Goal: Task Accomplishment & Management: Complete application form

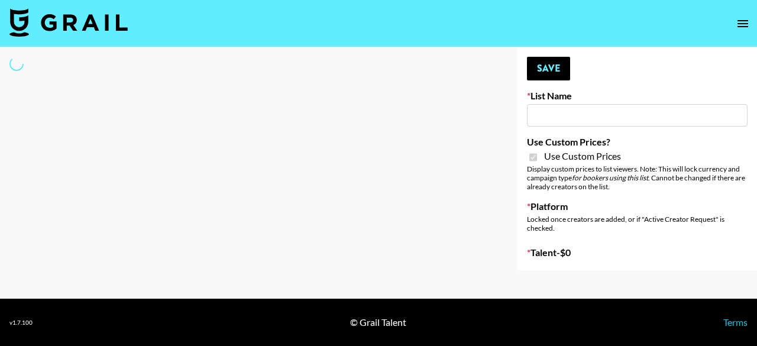
type input "Laifen (TikTok)"
checkbox input "true"
select select "Brand"
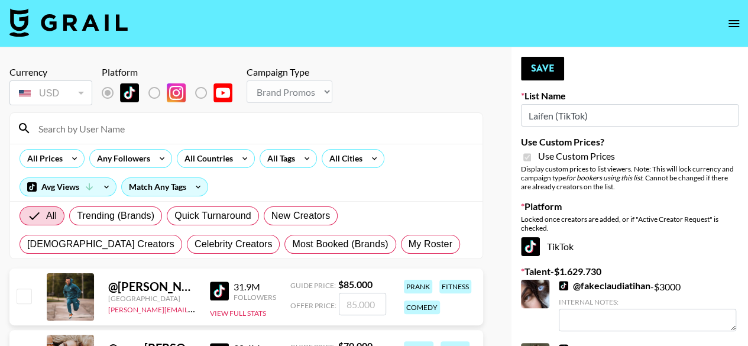
click at [297, 137] on input at bounding box center [253, 128] width 444 height 19
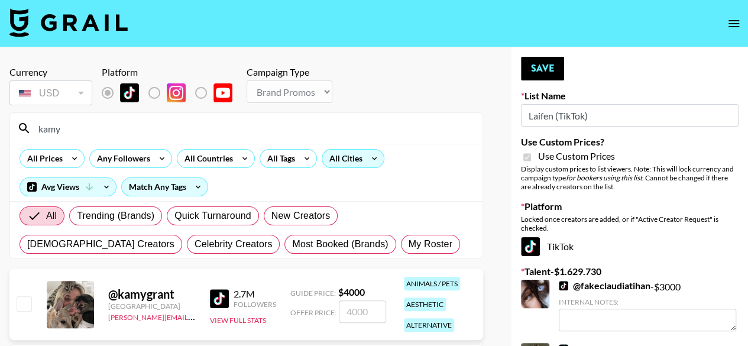
scroll to position [118, 0]
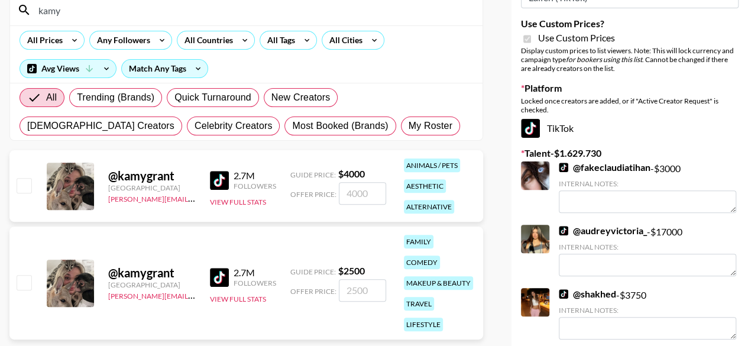
type input "kamy"
click at [24, 187] on input "checkbox" at bounding box center [24, 185] width 14 height 14
checkbox input "true"
click at [371, 193] on input "4000" at bounding box center [362, 193] width 47 height 22
drag, startPoint x: 371, startPoint y: 193, endPoint x: 352, endPoint y: 195, distance: 19.6
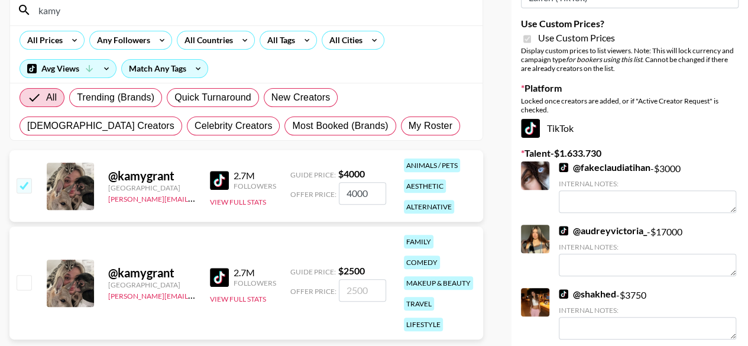
click at [352, 195] on input "4000" at bounding box center [362, 193] width 47 height 22
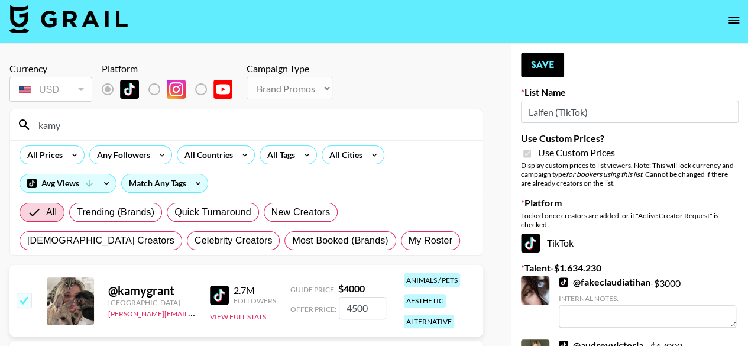
scroll to position [0, 0]
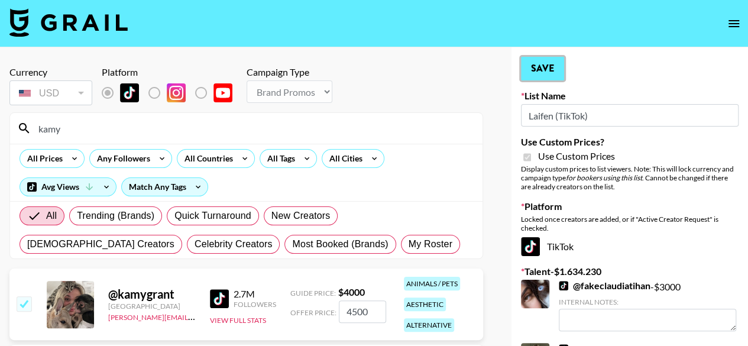
click at [542, 72] on button "Save" at bounding box center [542, 69] width 43 height 24
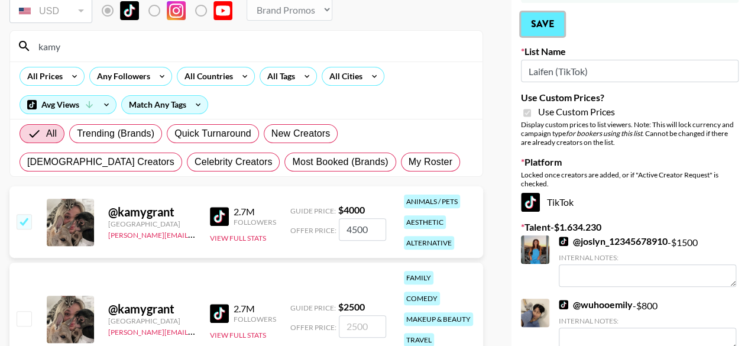
scroll to position [118, 0]
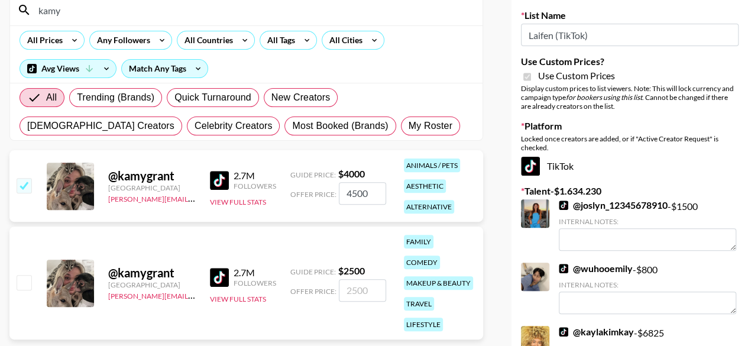
click at [368, 190] on input "4500" at bounding box center [362, 193] width 47 height 22
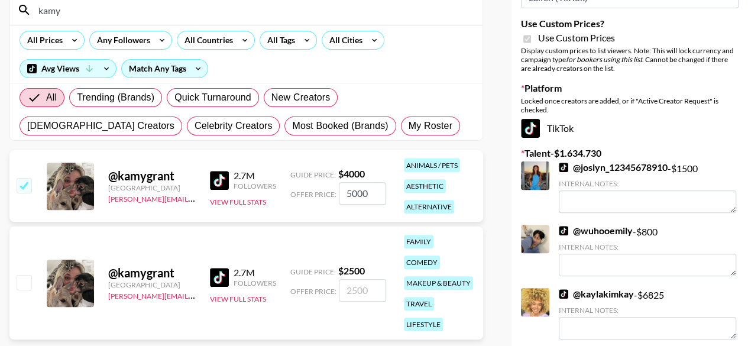
drag, startPoint x: 368, startPoint y: 189, endPoint x: 345, endPoint y: 192, distance: 22.7
click at [345, 192] on input "5000" at bounding box center [362, 193] width 47 height 22
type input "5000"
click at [439, 57] on div "All Prices Any Followers All Countries All Tags All Cities Avg Views Match Any …" at bounding box center [246, 53] width 473 height 57
click at [368, 193] on input "5000" at bounding box center [362, 193] width 47 height 22
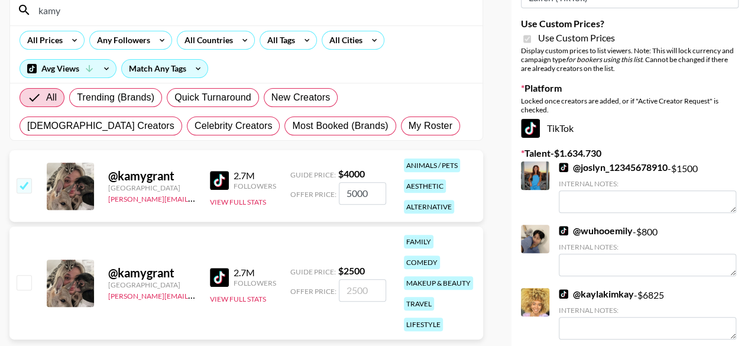
click at [368, 193] on input "5000" at bounding box center [362, 193] width 47 height 22
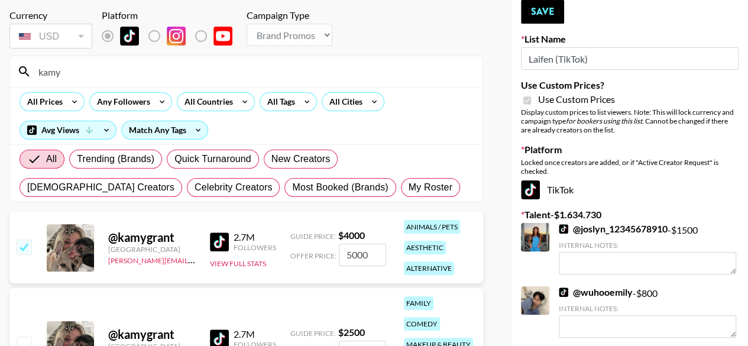
scroll to position [0, 0]
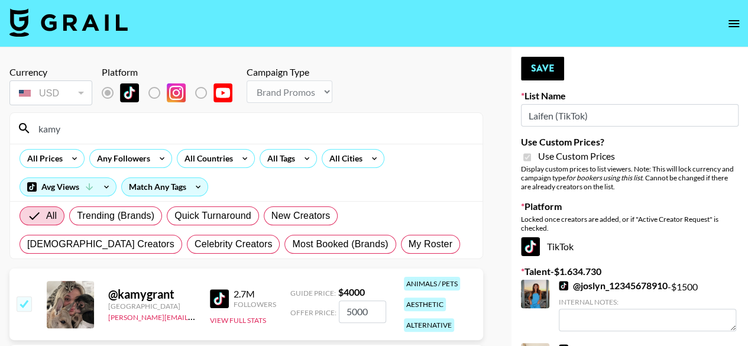
click at [142, 137] on input "kamy" at bounding box center [253, 128] width 444 height 19
type input "a"
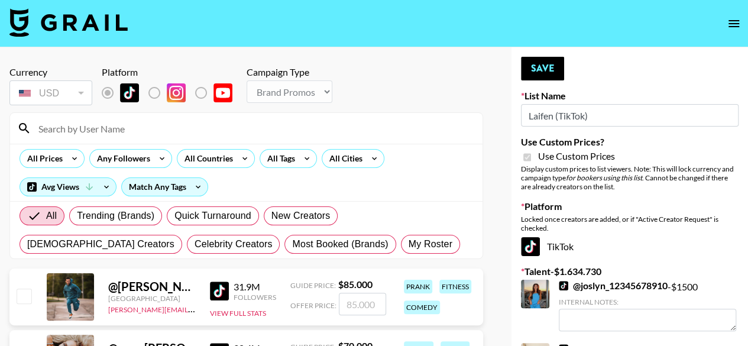
click at [142, 136] on input at bounding box center [253, 128] width 444 height 19
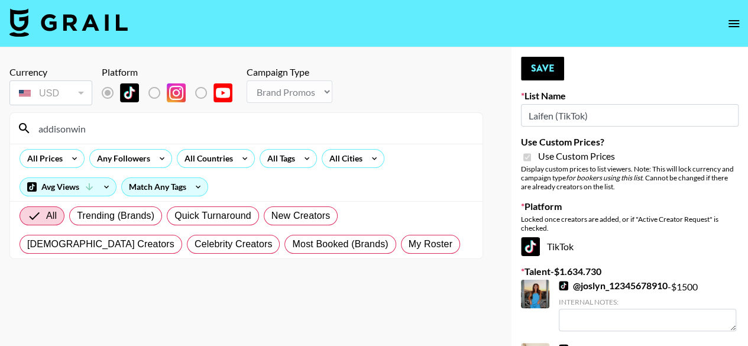
click at [70, 130] on input "addisonwin" at bounding box center [253, 128] width 444 height 19
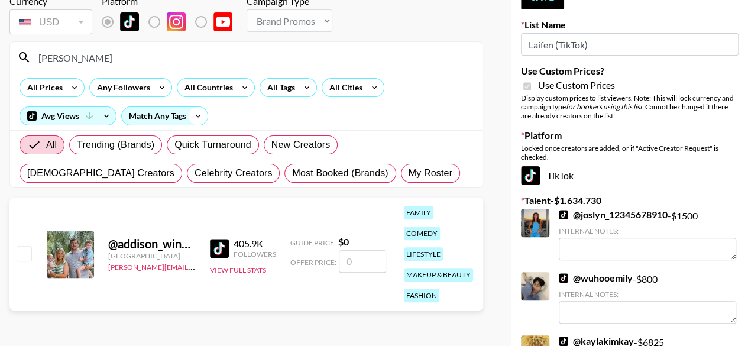
scroll to position [118, 0]
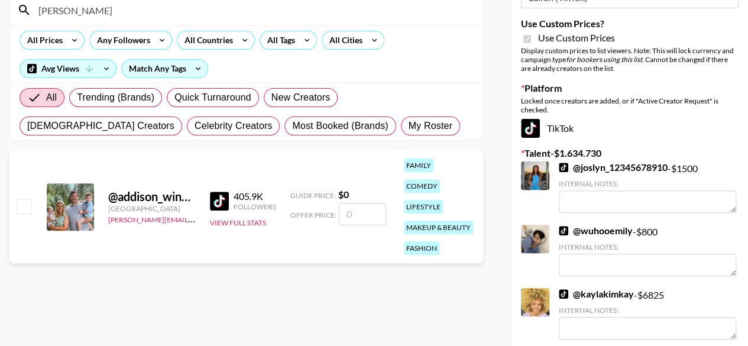
type input "addison win"
click at [352, 215] on input "number" at bounding box center [362, 214] width 47 height 22
type input "2"
checkbox input "true"
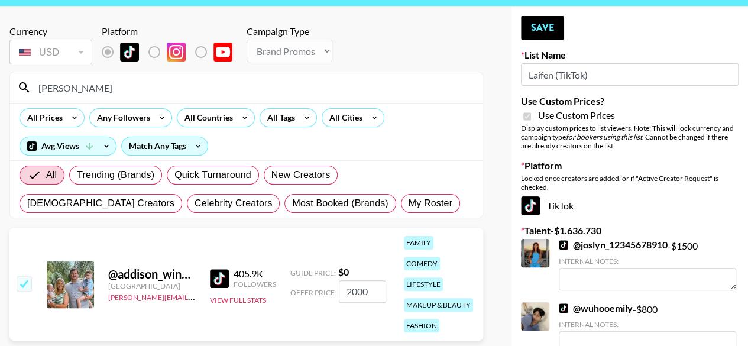
scroll to position [59, 0]
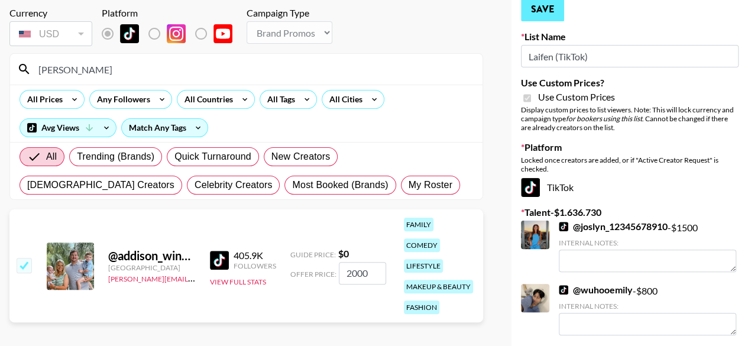
type input "2000"
click at [543, 17] on button "Save" at bounding box center [542, 10] width 43 height 24
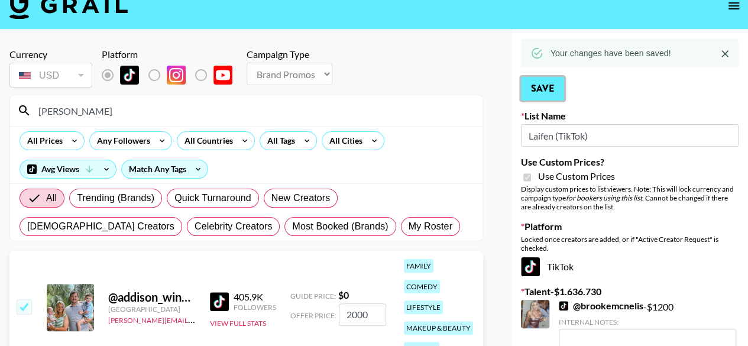
scroll to position [0, 0]
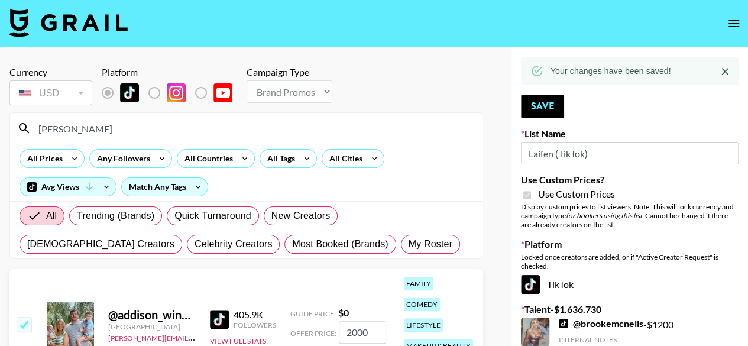
click at [122, 132] on input "addison win" at bounding box center [253, 128] width 444 height 19
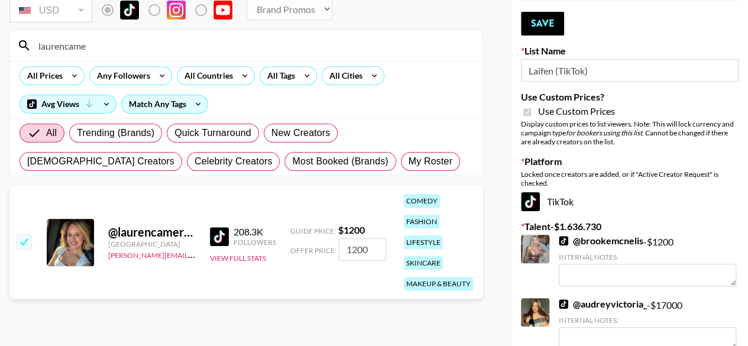
scroll to position [118, 0]
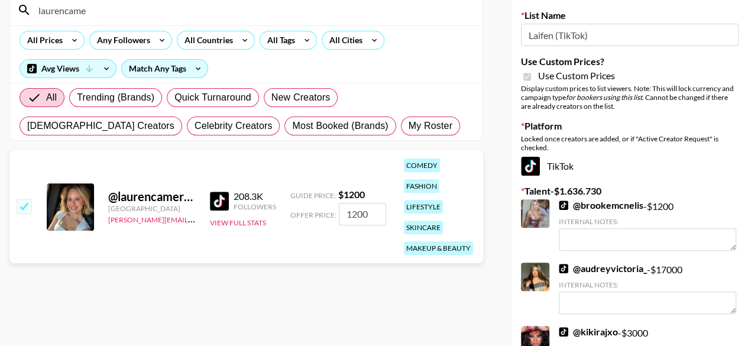
type input "laurencame"
click at [361, 211] on input "1200" at bounding box center [362, 214] width 47 height 22
click at [370, 214] on input "1200" at bounding box center [362, 214] width 47 height 22
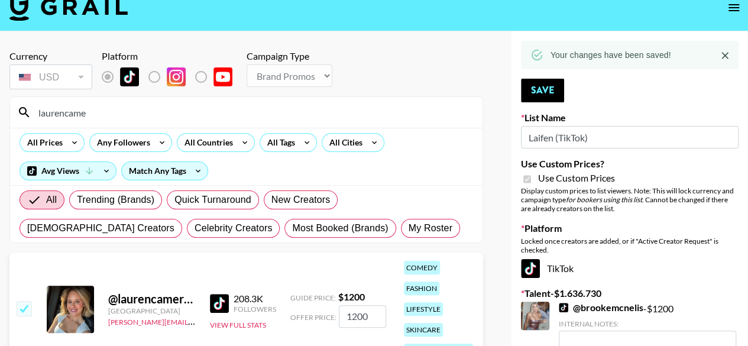
scroll to position [0, 0]
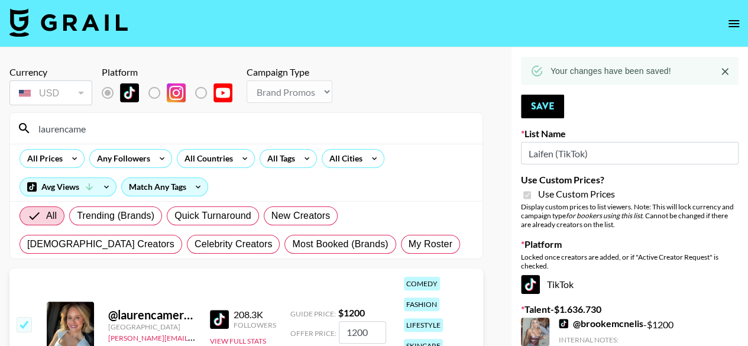
click at [399, 100] on div "Currency USD USD ​ Platform Campaign Type Choose Type... Song Promos Brand Prom…" at bounding box center [246, 86] width 474 height 41
click at [352, 133] on input "laurencame" at bounding box center [253, 128] width 444 height 19
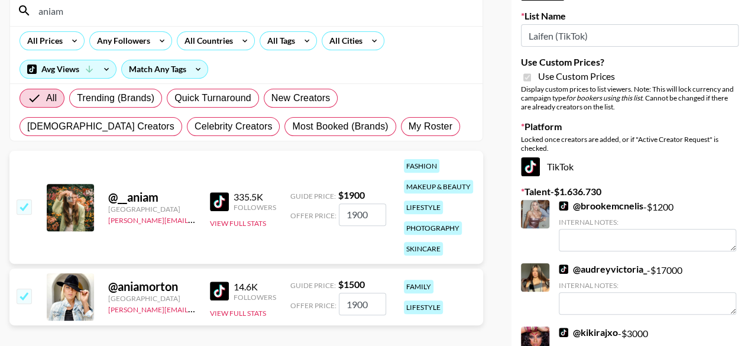
scroll to position [118, 0]
type input "aniam"
